Goal: Task Accomplishment & Management: Manage account settings

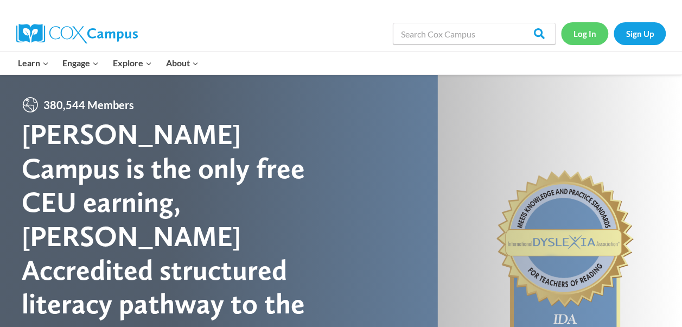
click at [585, 33] on link "Log In" at bounding box center [584, 33] width 47 height 22
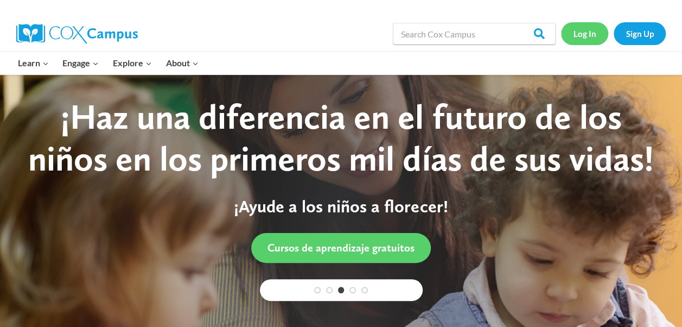
click at [593, 39] on link "Log In" at bounding box center [584, 33] width 47 height 22
